Goal: Navigation & Orientation: Find specific page/section

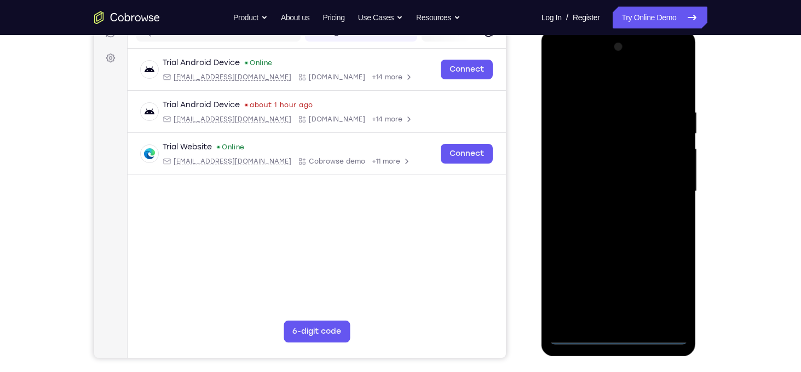
click at [615, 337] on div at bounding box center [619, 191] width 138 height 307
click at [668, 292] on div at bounding box center [619, 191] width 138 height 307
click at [563, 63] on div at bounding box center [619, 191] width 138 height 307
click at [668, 187] on div at bounding box center [619, 191] width 138 height 307
click at [604, 213] on div at bounding box center [619, 191] width 138 height 307
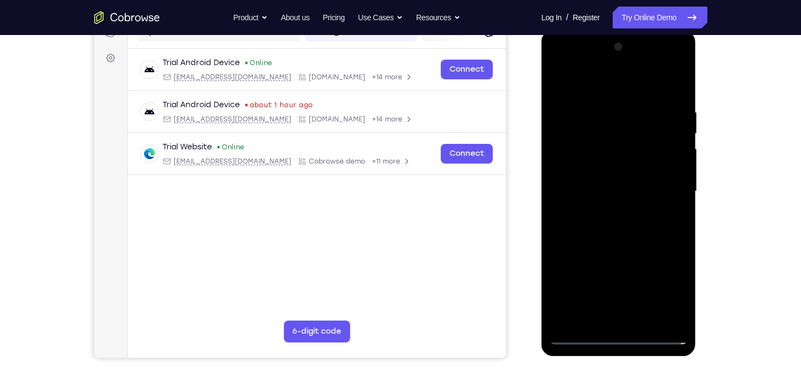
click at [616, 180] on div at bounding box center [619, 191] width 138 height 307
click at [583, 171] on div at bounding box center [619, 191] width 138 height 307
click at [581, 197] on div at bounding box center [619, 191] width 138 height 307
click at [614, 226] on div at bounding box center [619, 191] width 138 height 307
click at [592, 222] on div at bounding box center [619, 191] width 138 height 307
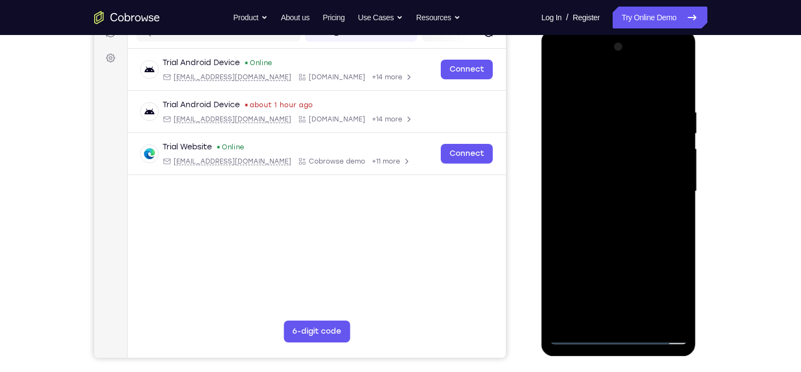
drag, startPoint x: 589, startPoint y: 83, endPoint x: 718, endPoint y: 93, distance: 129.1
click at [698, 93] on html "Online web based iOS Simulators and Android Emulators. Run iPhone, iPad, Mobile…" at bounding box center [620, 194] width 156 height 329
click at [676, 96] on div at bounding box center [619, 191] width 138 height 307
drag, startPoint x: 623, startPoint y: 226, endPoint x: 633, endPoint y: 158, distance: 68.0
click at [633, 158] on div at bounding box center [619, 191] width 138 height 307
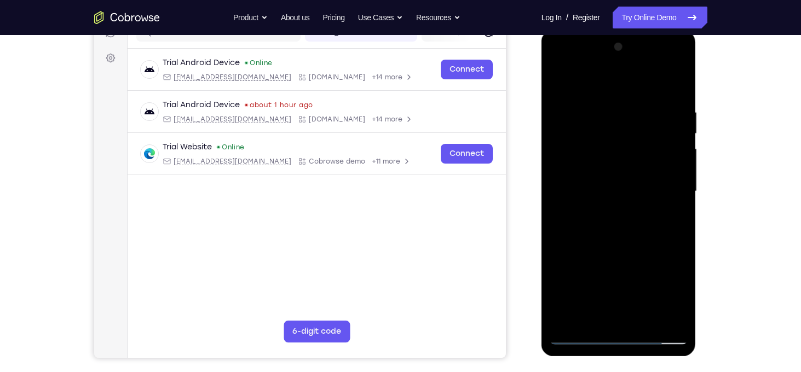
drag, startPoint x: 629, startPoint y: 279, endPoint x: 646, endPoint y: 158, distance: 121.6
click at [646, 158] on div at bounding box center [619, 191] width 138 height 307
drag, startPoint x: 647, startPoint y: 250, endPoint x: 651, endPoint y: 153, distance: 97.0
click at [651, 153] on div at bounding box center [619, 191] width 138 height 307
drag, startPoint x: 650, startPoint y: 233, endPoint x: 659, endPoint y: 134, distance: 99.5
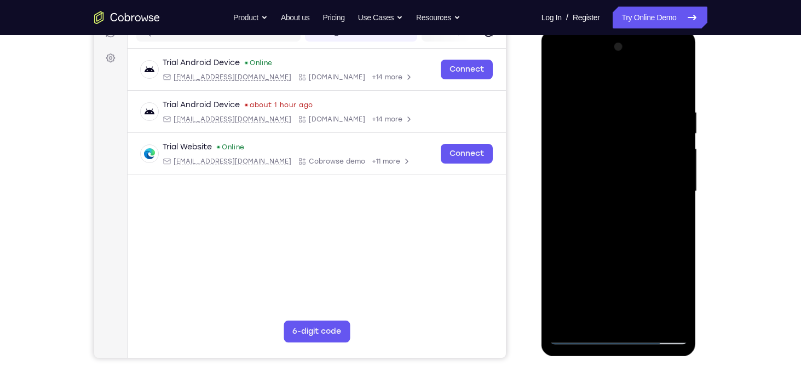
click at [659, 134] on div at bounding box center [619, 191] width 138 height 307
drag, startPoint x: 649, startPoint y: 240, endPoint x: 661, endPoint y: 157, distance: 84.0
click at [661, 157] on div at bounding box center [619, 191] width 138 height 307
click at [645, 322] on div at bounding box center [619, 191] width 138 height 307
click at [636, 250] on div at bounding box center [619, 191] width 138 height 307
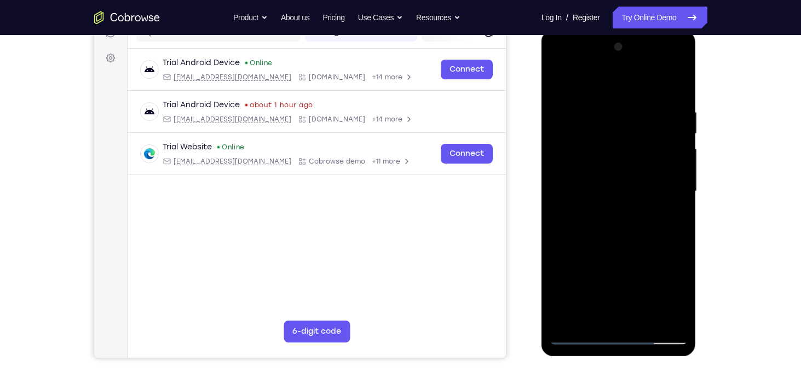
click at [630, 186] on div at bounding box center [619, 191] width 138 height 307
click at [632, 199] on div at bounding box center [619, 191] width 138 height 307
click at [582, 335] on div at bounding box center [619, 191] width 138 height 307
click at [596, 313] on div at bounding box center [619, 191] width 138 height 307
click at [678, 299] on div at bounding box center [619, 191] width 138 height 307
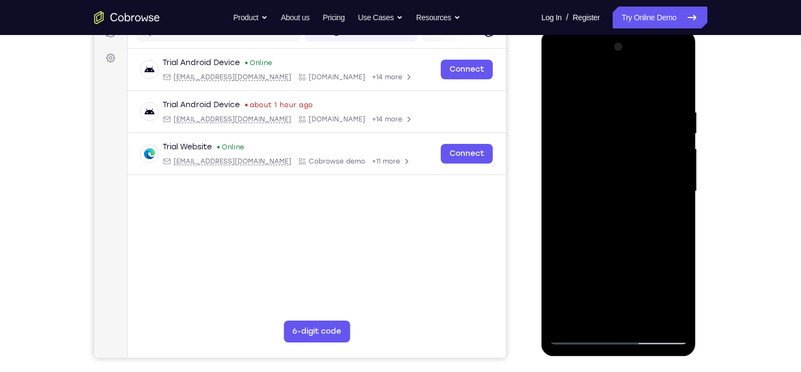
click at [678, 299] on div at bounding box center [619, 191] width 138 height 307
click at [678, 300] on div at bounding box center [619, 191] width 138 height 307
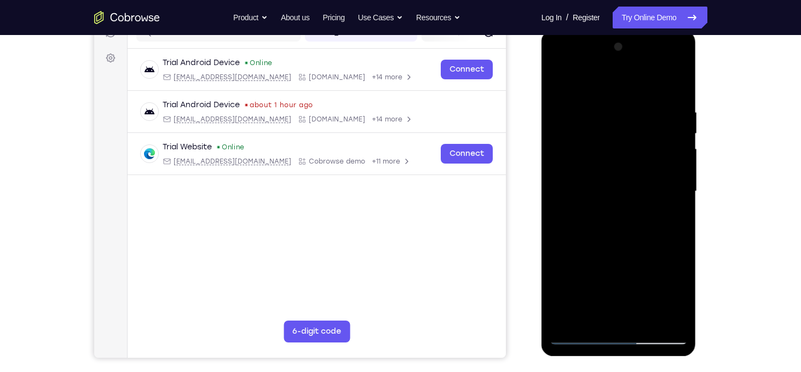
click at [678, 300] on div at bounding box center [619, 191] width 138 height 307
click at [673, 297] on div at bounding box center [619, 191] width 138 height 307
click at [558, 85] on div at bounding box center [619, 191] width 138 height 307
drag, startPoint x: 609, startPoint y: 273, endPoint x: 624, endPoint y: 183, distance: 91.1
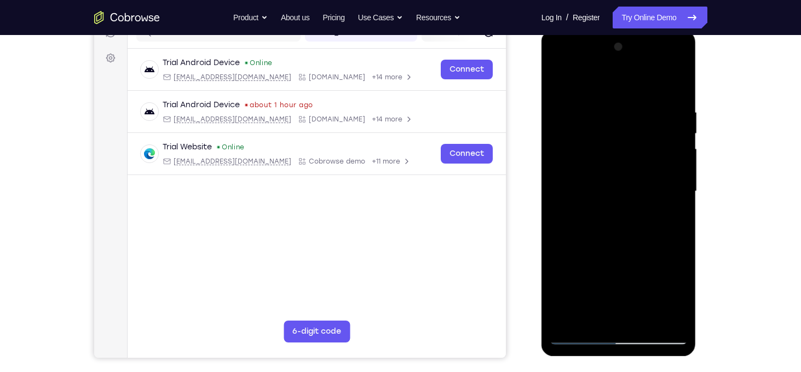
click at [624, 183] on div at bounding box center [619, 191] width 138 height 307
click at [618, 233] on div at bounding box center [619, 191] width 138 height 307
click at [579, 316] on div at bounding box center [619, 191] width 138 height 307
click at [589, 161] on div at bounding box center [619, 191] width 138 height 307
click at [610, 257] on div at bounding box center [619, 191] width 138 height 307
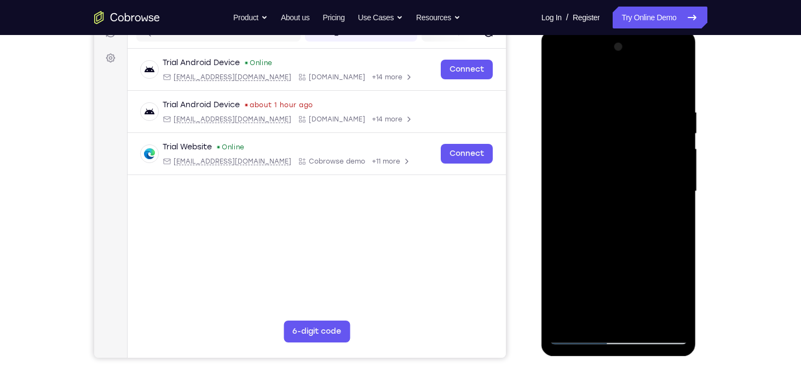
click at [668, 220] on div at bounding box center [619, 191] width 138 height 307
click at [632, 145] on div at bounding box center [619, 191] width 138 height 307
click at [663, 245] on div at bounding box center [619, 191] width 138 height 307
click at [664, 216] on div at bounding box center [619, 191] width 138 height 307
click at [666, 217] on div at bounding box center [619, 191] width 138 height 307
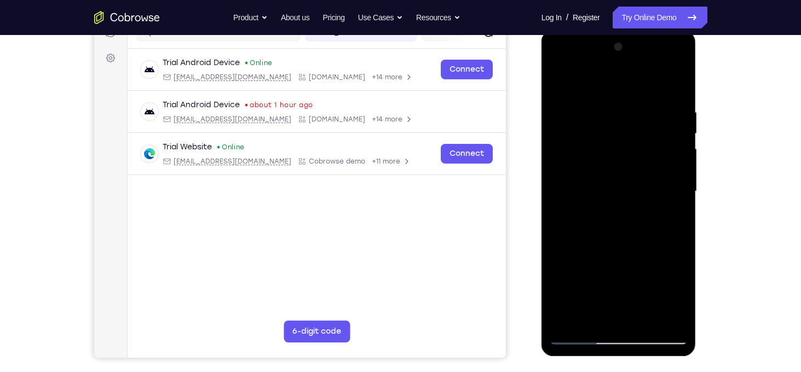
click at [558, 83] on div at bounding box center [619, 191] width 138 height 307
